Goal: Information Seeking & Learning: Learn about a topic

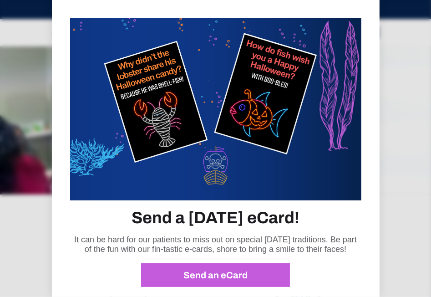
click at [407, 71] on div at bounding box center [215, 148] width 431 height 297
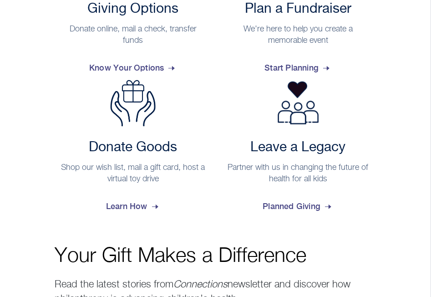
scroll to position [322, 0]
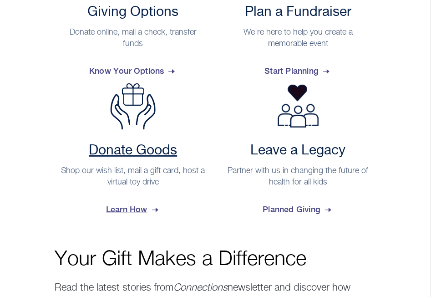
click at [132, 202] on span "Learn How" at bounding box center [133, 209] width 54 height 25
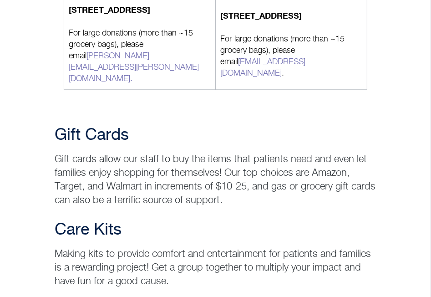
scroll to position [1402, 0]
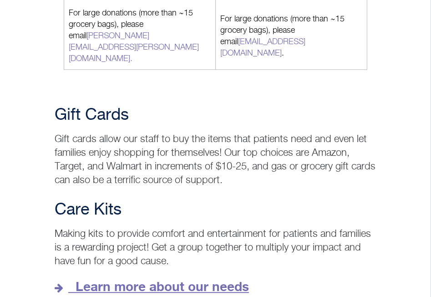
click at [202, 279] on strong "Learn more about our needs" at bounding box center [162, 286] width 173 height 15
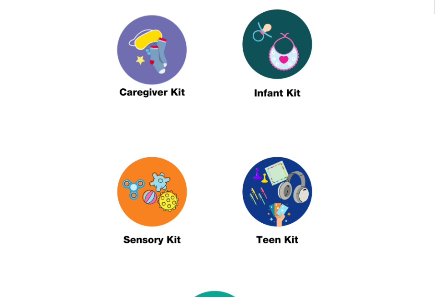
scroll to position [450, 0]
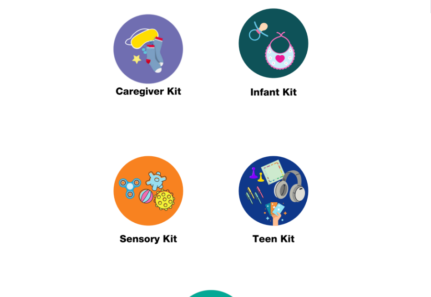
click at [254, 230] on img at bounding box center [274, 203] width 114 height 131
